Goal: Check status: Check status

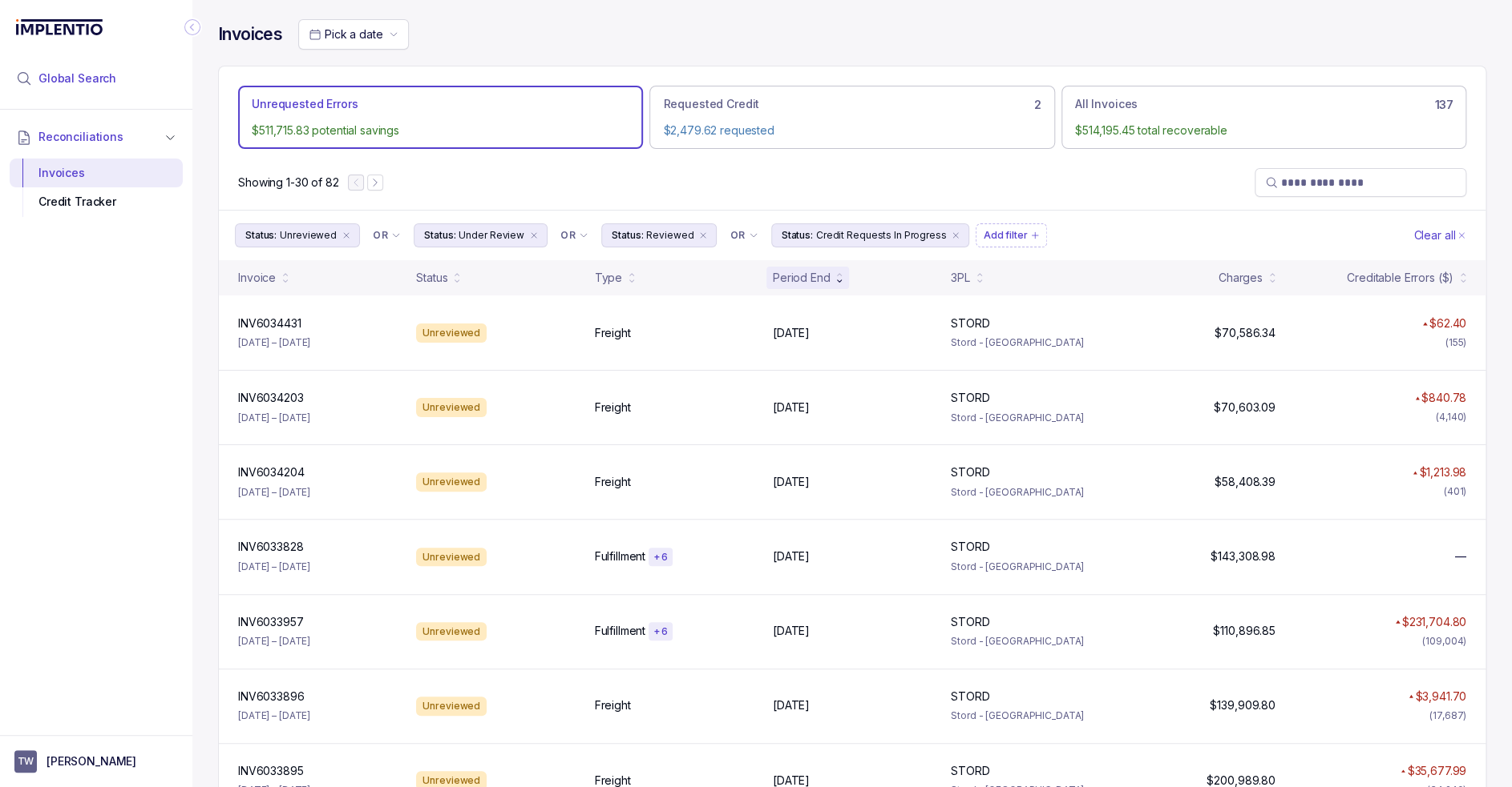
click at [108, 80] on span "Global Search" at bounding box center [78, 79] width 78 height 16
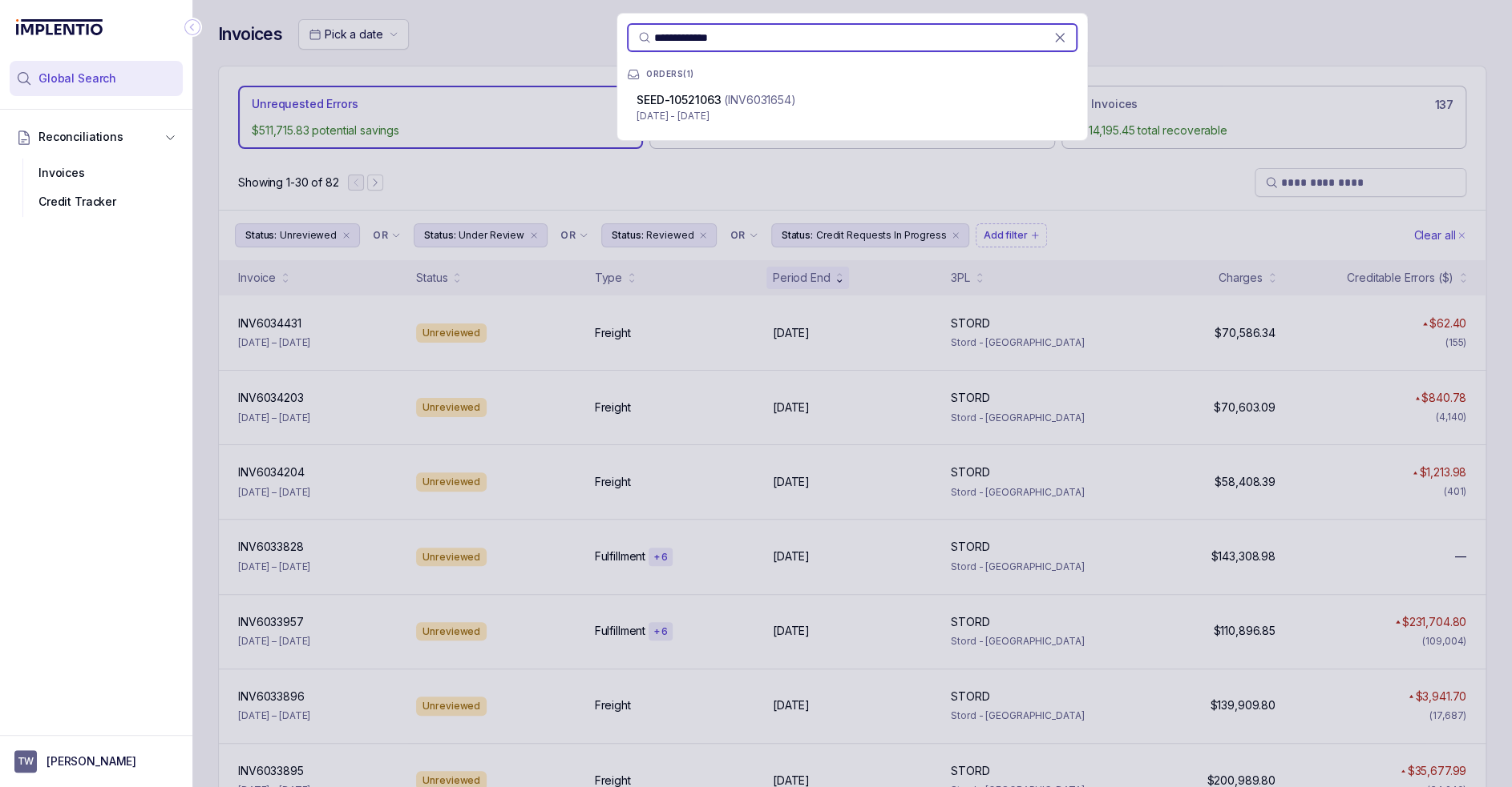
type input "**********"
click at [791, 102] on p "(INV6031654)" at bounding box center [759, 100] width 72 height 16
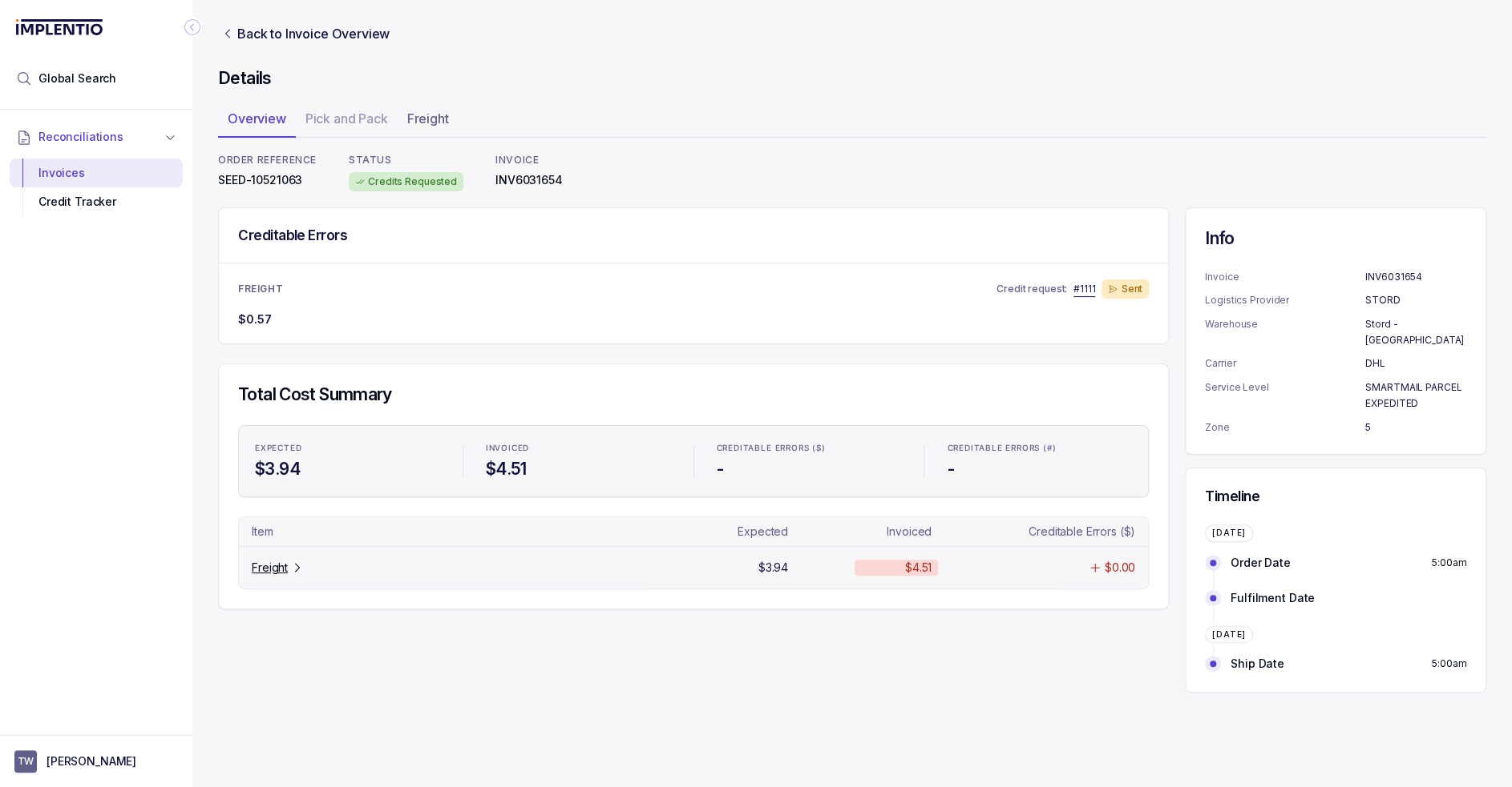
click at [291, 571] on icon "Table Cell-link 0" at bounding box center [297, 568] width 13 height 13
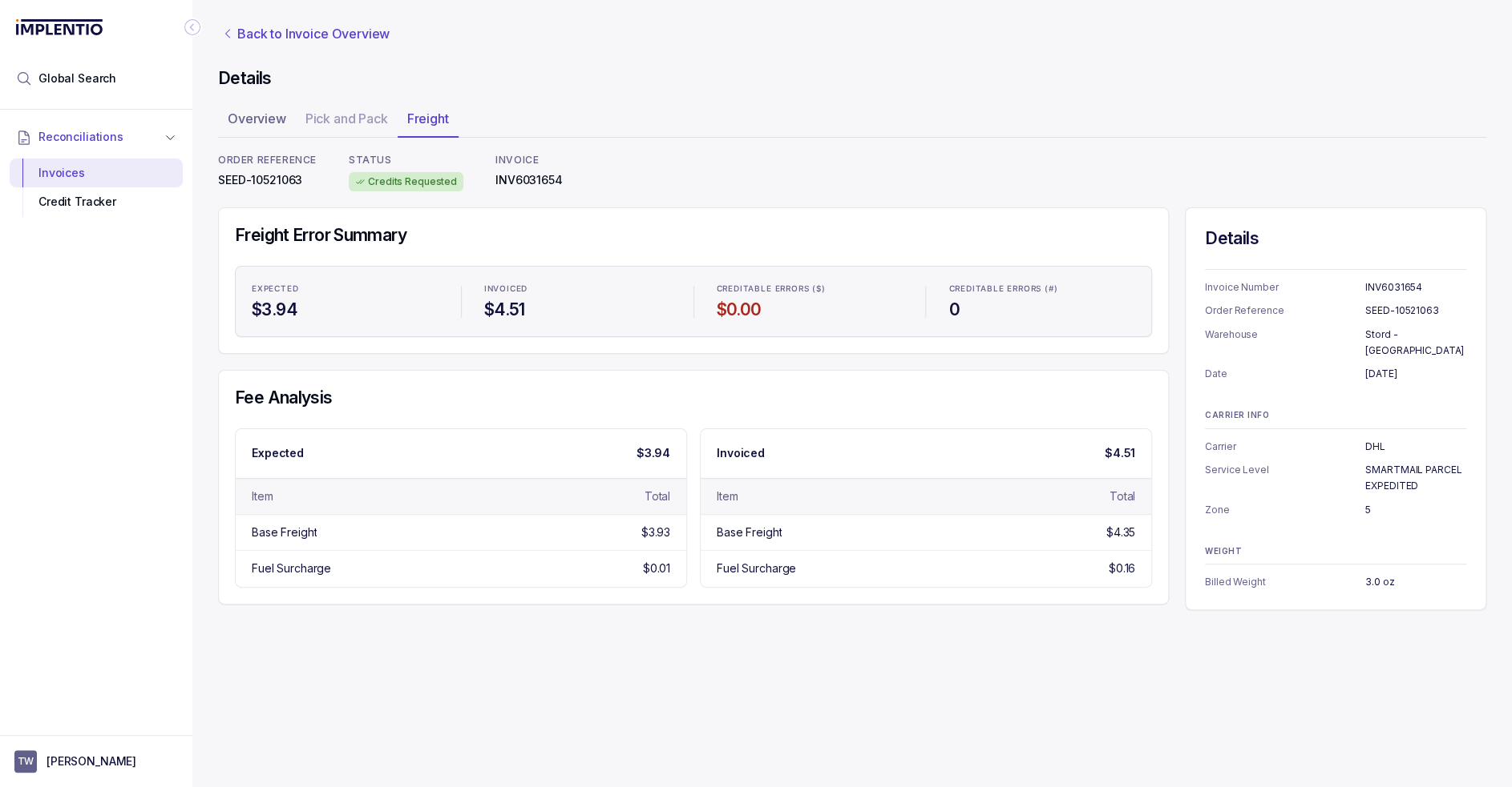
click at [289, 38] on p "Back to Invoice Overview" at bounding box center [313, 33] width 152 height 19
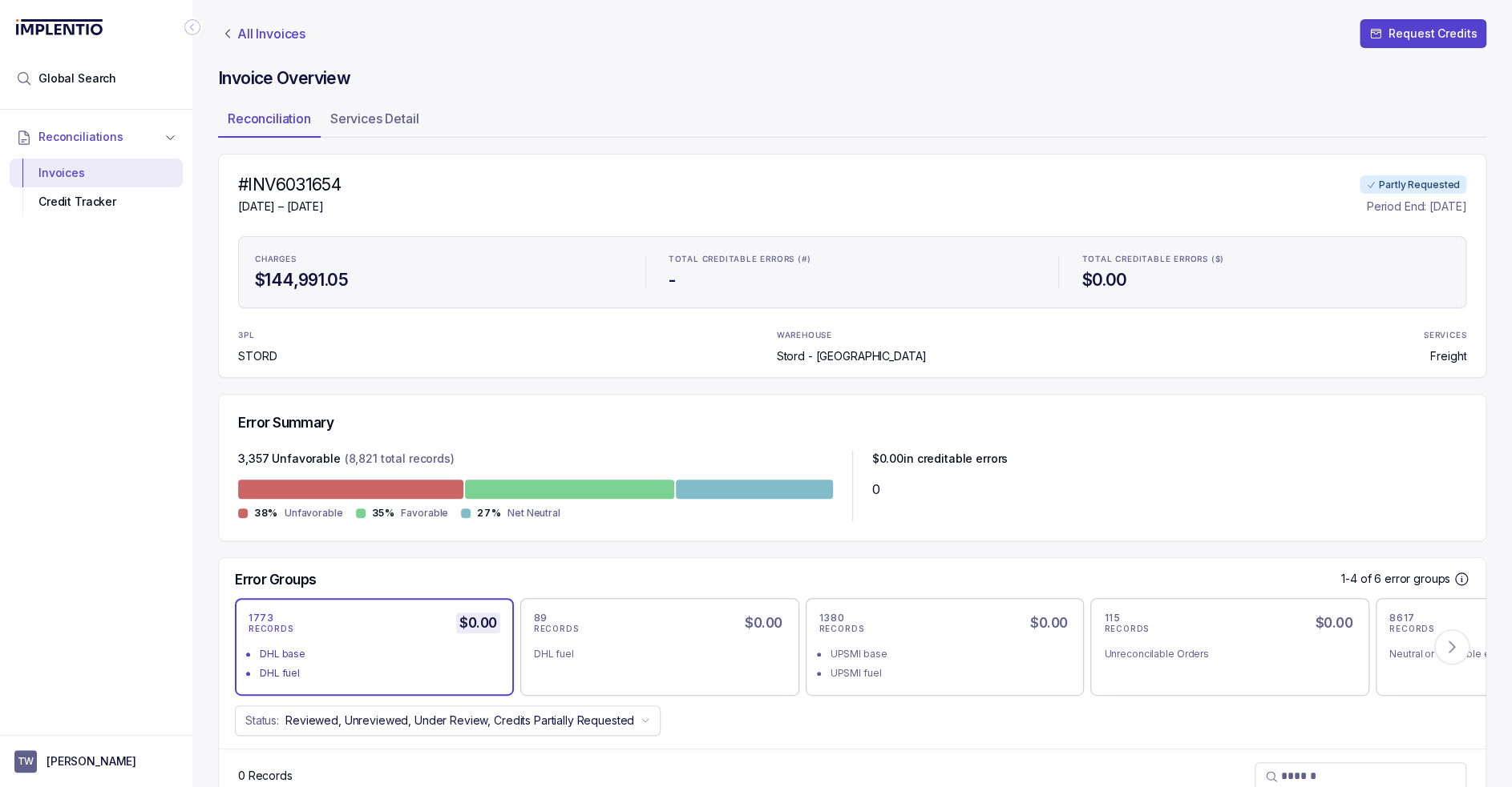
click at [255, 32] on p "All Invoices" at bounding box center [271, 34] width 68 height 16
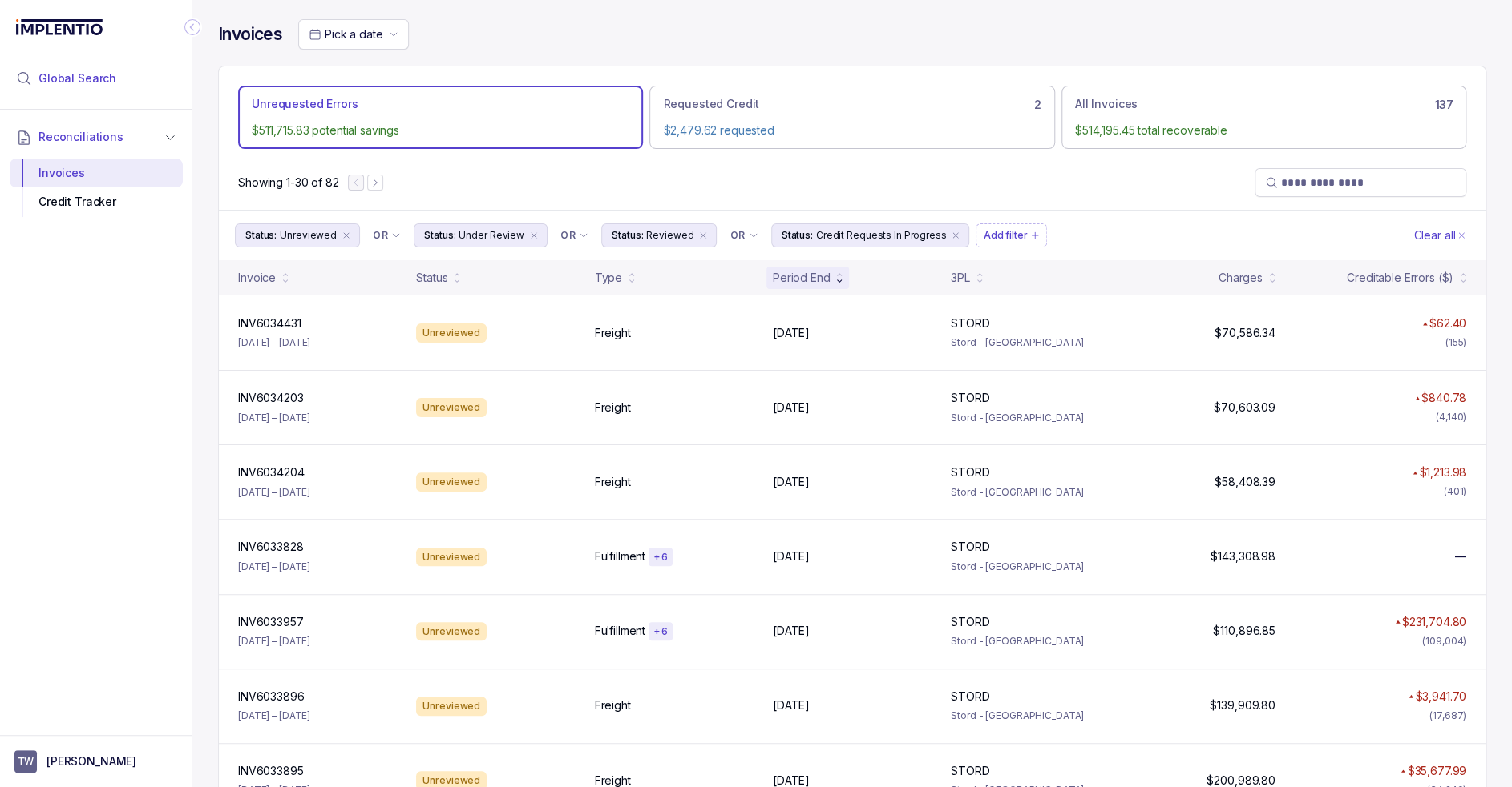
click at [125, 73] on li "Global Search" at bounding box center [97, 78] width 173 height 35
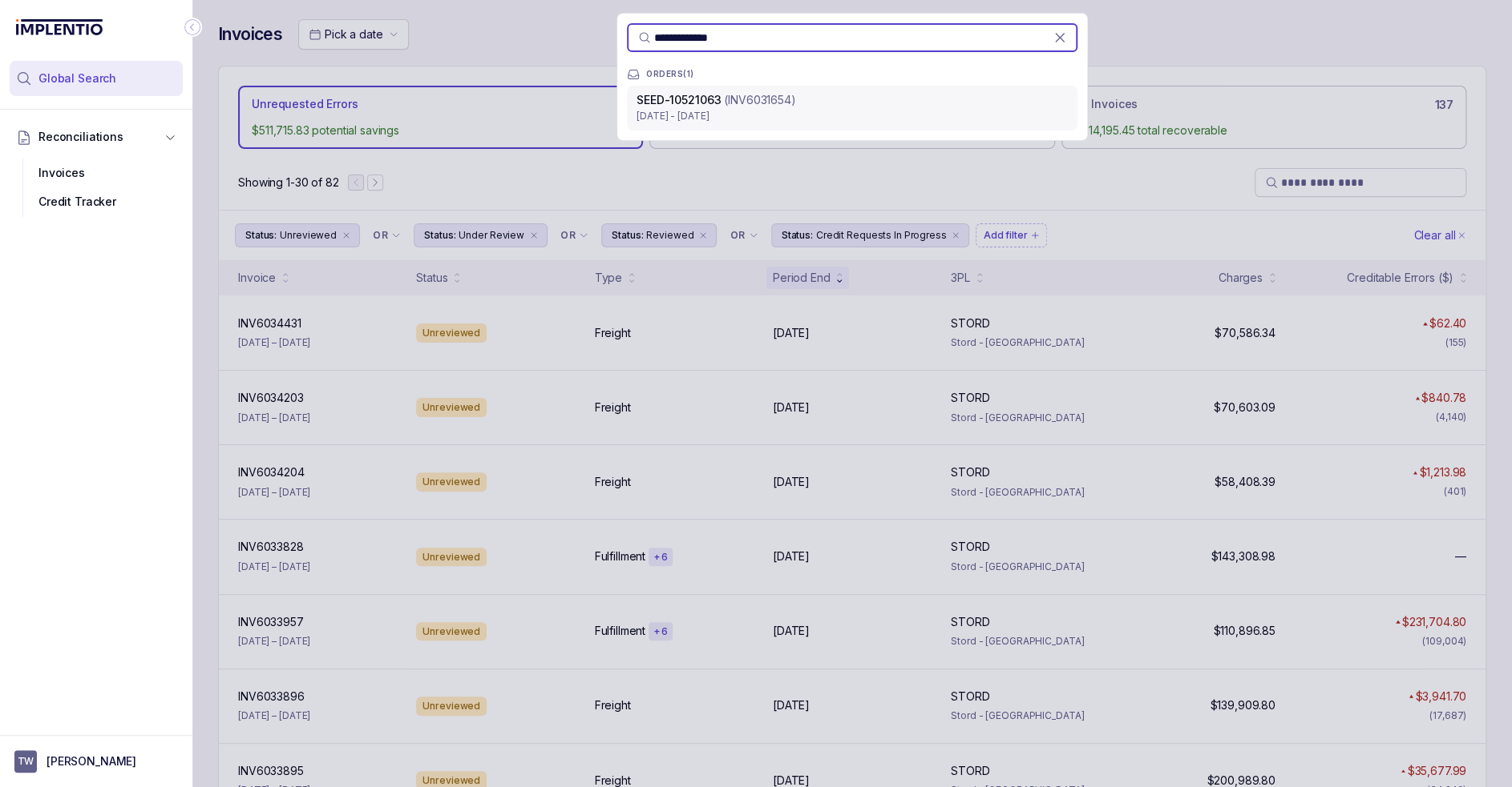
type input "**********"
click at [861, 105] on div "SEED-10521063 (INV6031654)" at bounding box center [851, 100] width 432 height 16
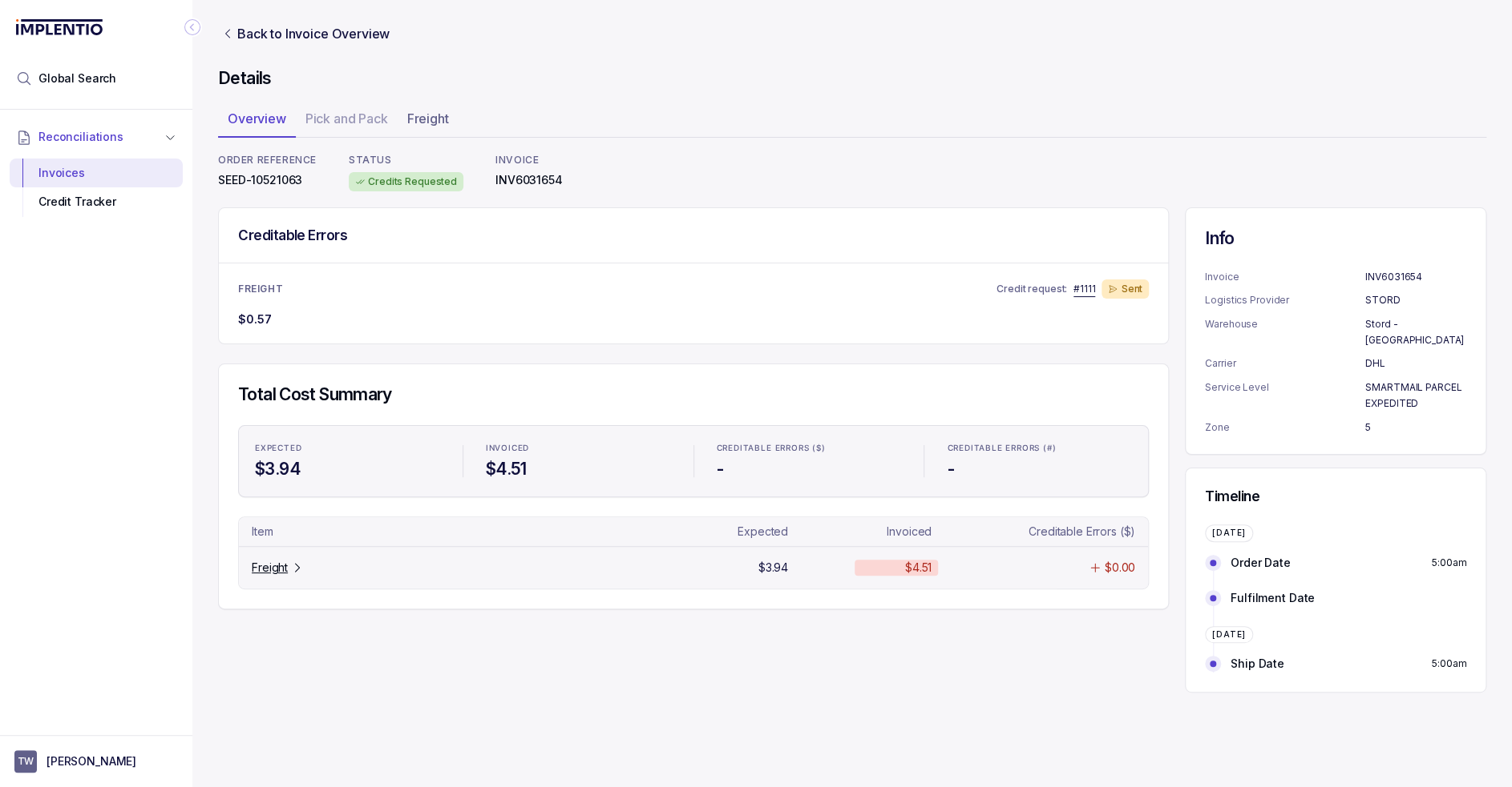
click at [264, 564] on p "Freight" at bounding box center [269, 568] width 36 height 16
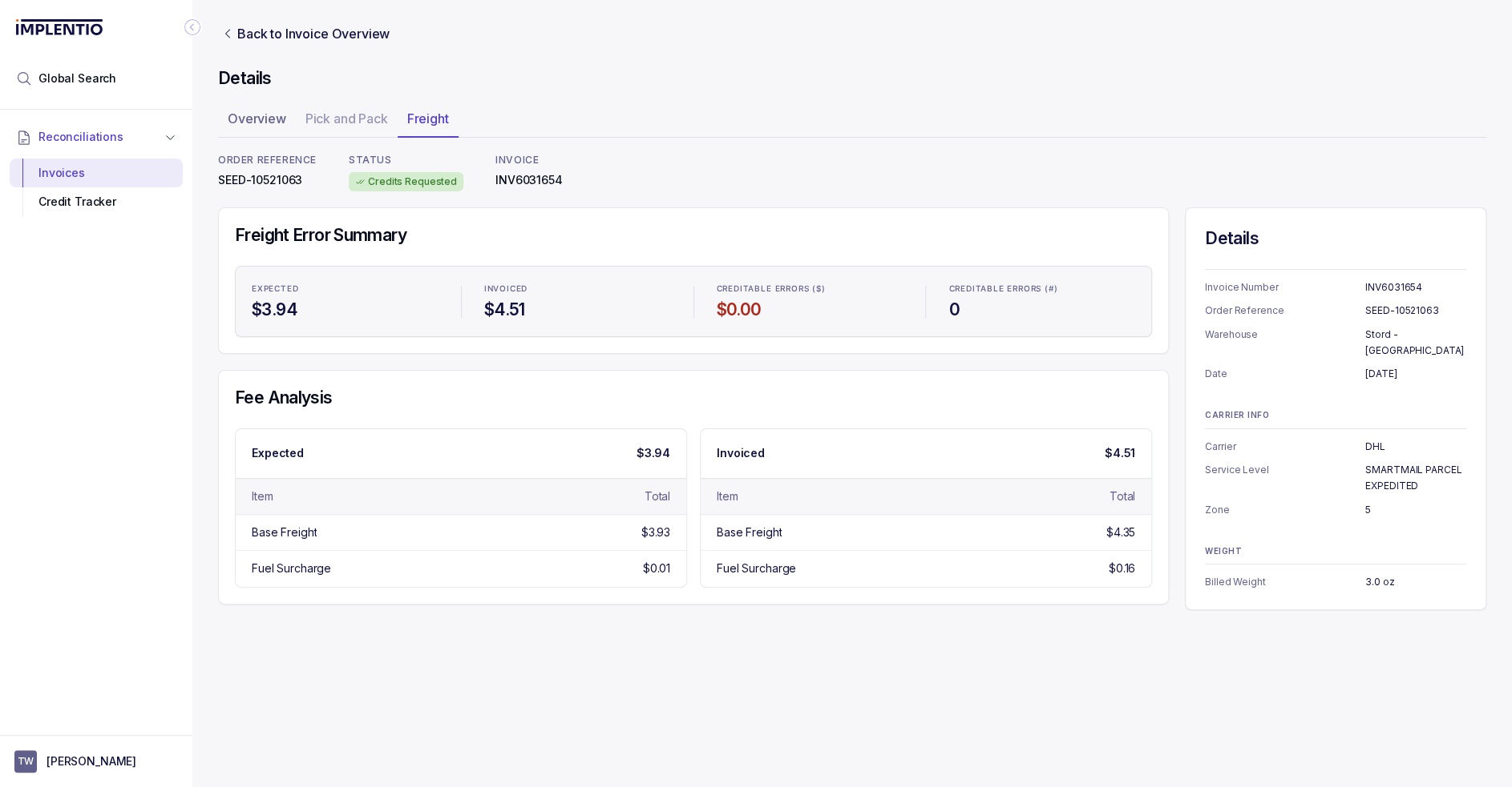
click at [553, 358] on div "Freight Error Summary Expected $3.94 Invoiced $4.51 Creditable Errors ($) $0.00…" at bounding box center [694, 408] width 951 height 402
click at [268, 107] on div "Overview" at bounding box center [257, 119] width 78 height 26
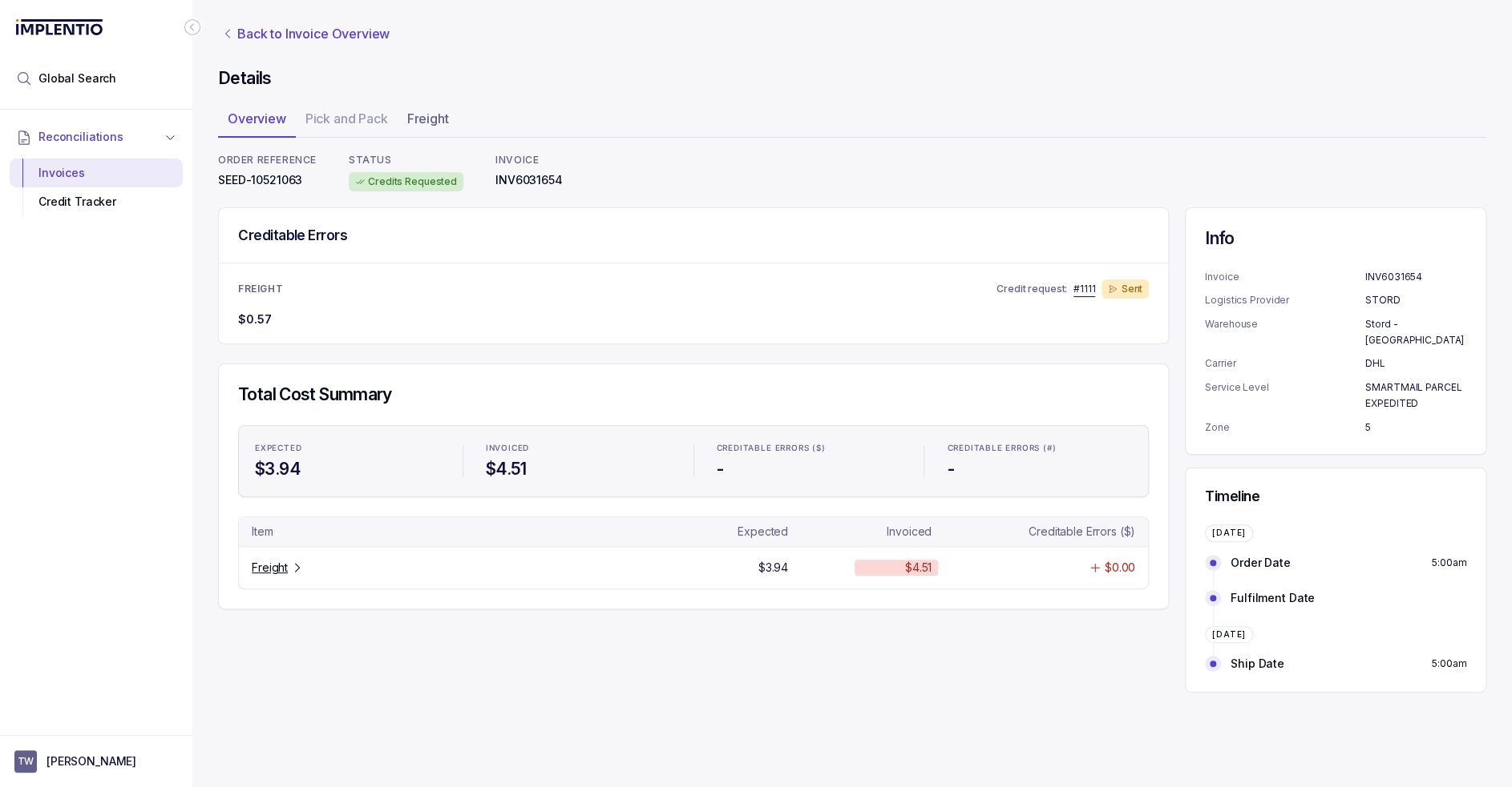
click at [276, 31] on p "Back to Invoice Overview" at bounding box center [313, 33] width 152 height 19
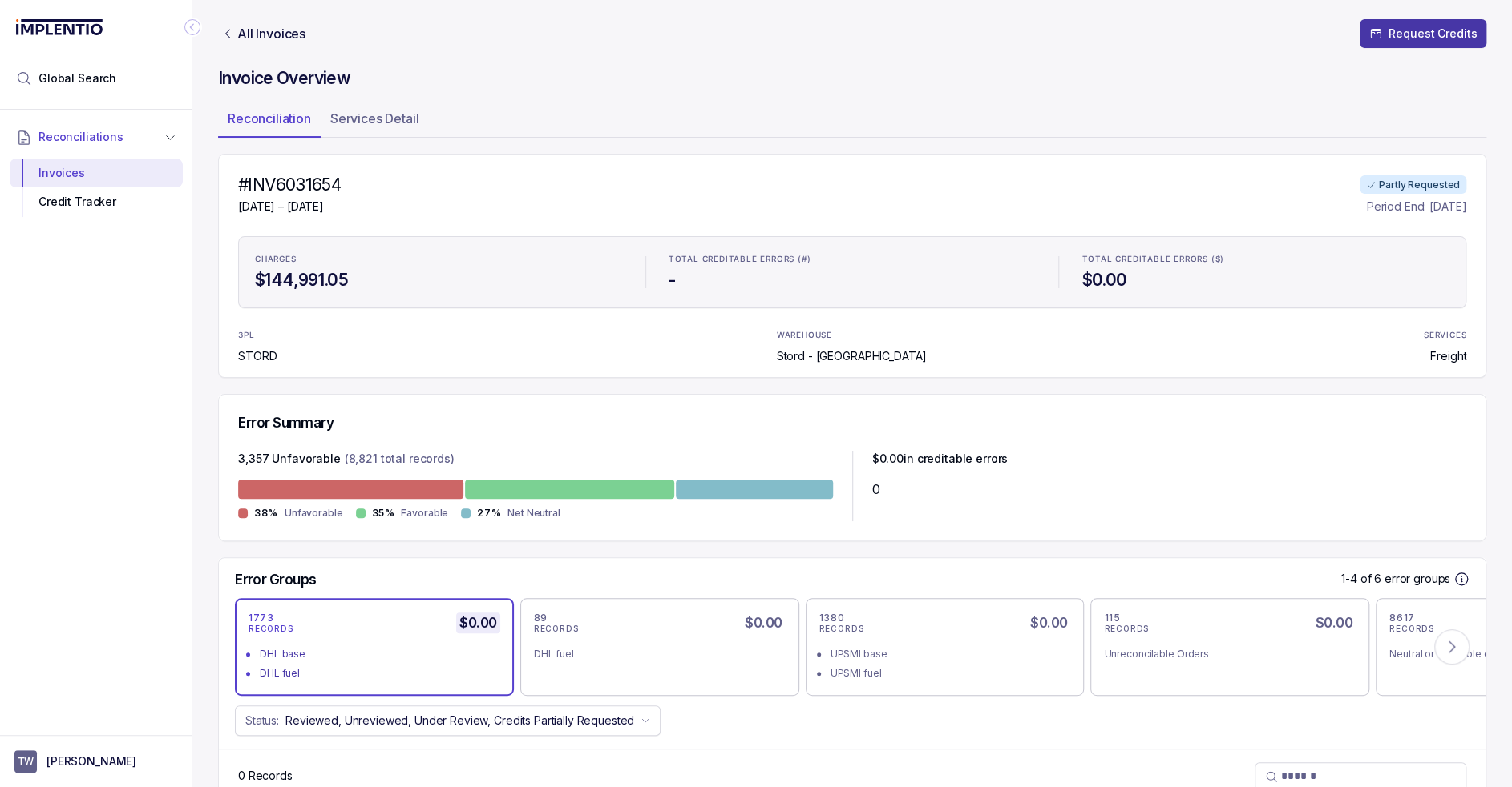
click at [1388, 37] on p "Request Credits" at bounding box center [1432, 34] width 88 height 16
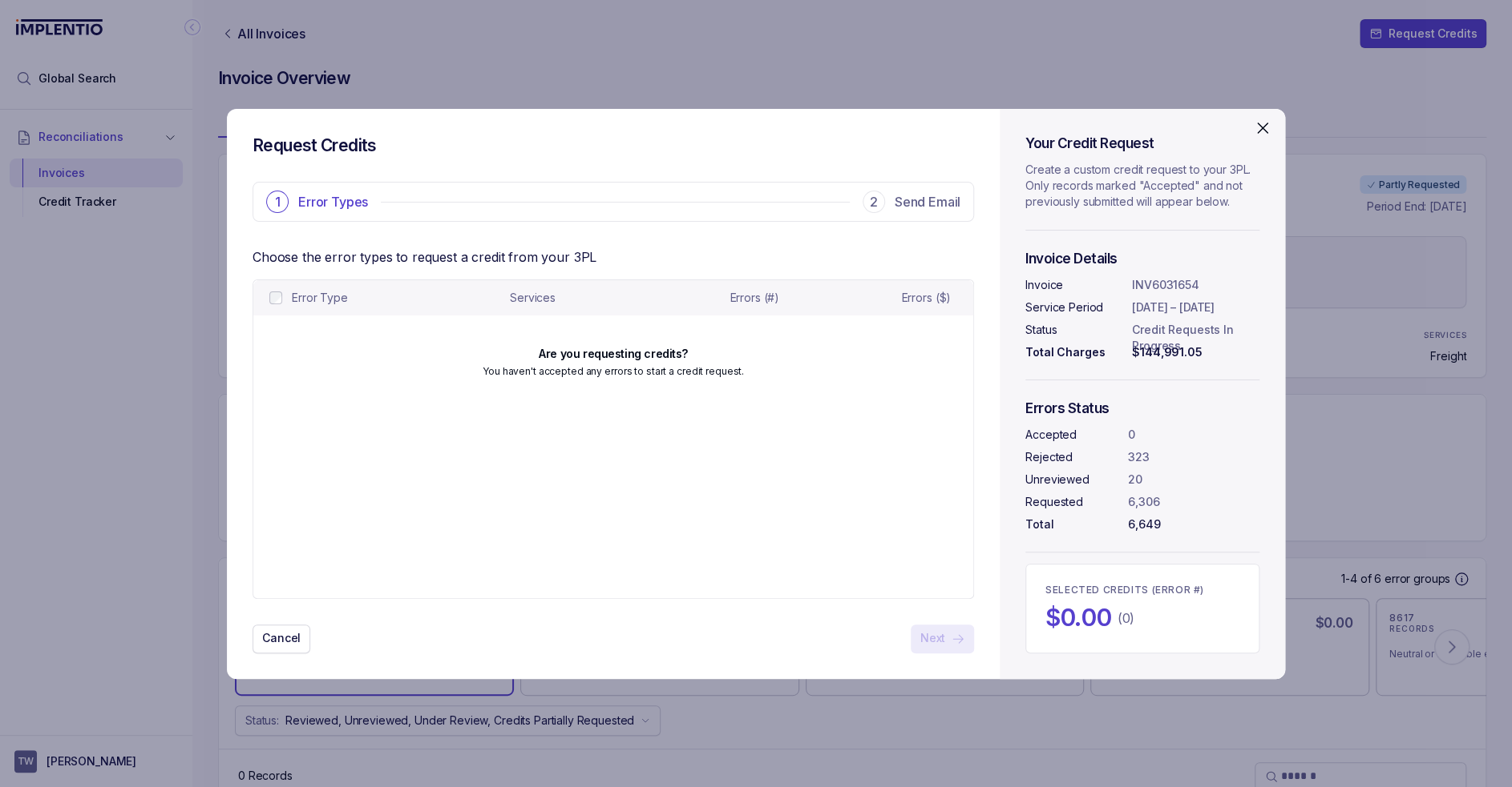
click at [440, 356] on div "Are you requesting credits? You haven't accepted any errors to start a credit r…" at bounding box center [613, 364] width 720 height 96
click at [919, 637] on div "Cancel Next" at bounding box center [613, 639] width 722 height 29
click at [1255, 121] on icon "Close" at bounding box center [1262, 128] width 19 height 19
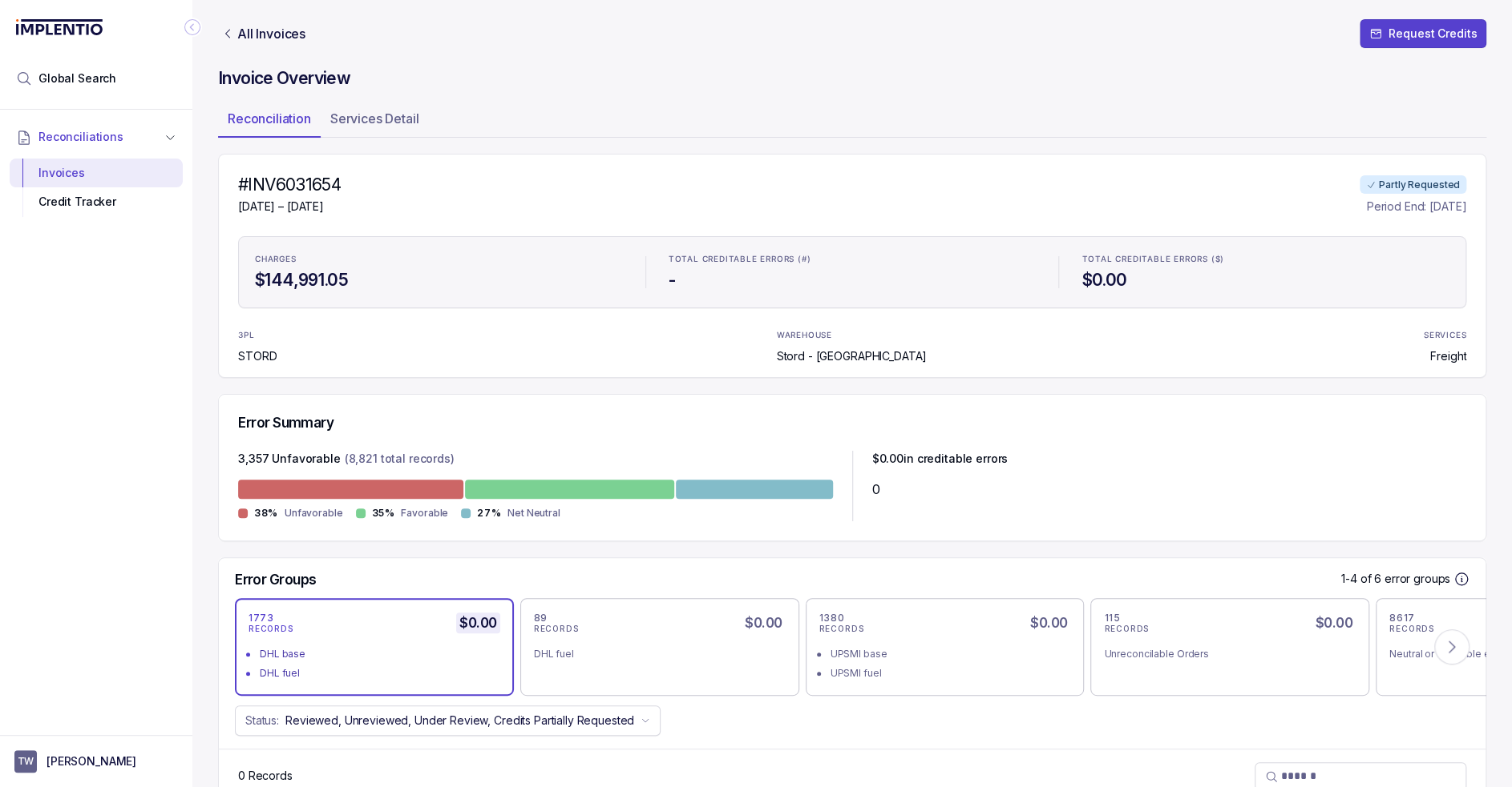
click at [584, 216] on div "#INV6031654 [DATE] – [DATE] Partly Requested Period End: [DATE] CHARGES $144,99…" at bounding box center [852, 265] width 1268 height 224
